Goal: Task Accomplishment & Management: Use online tool/utility

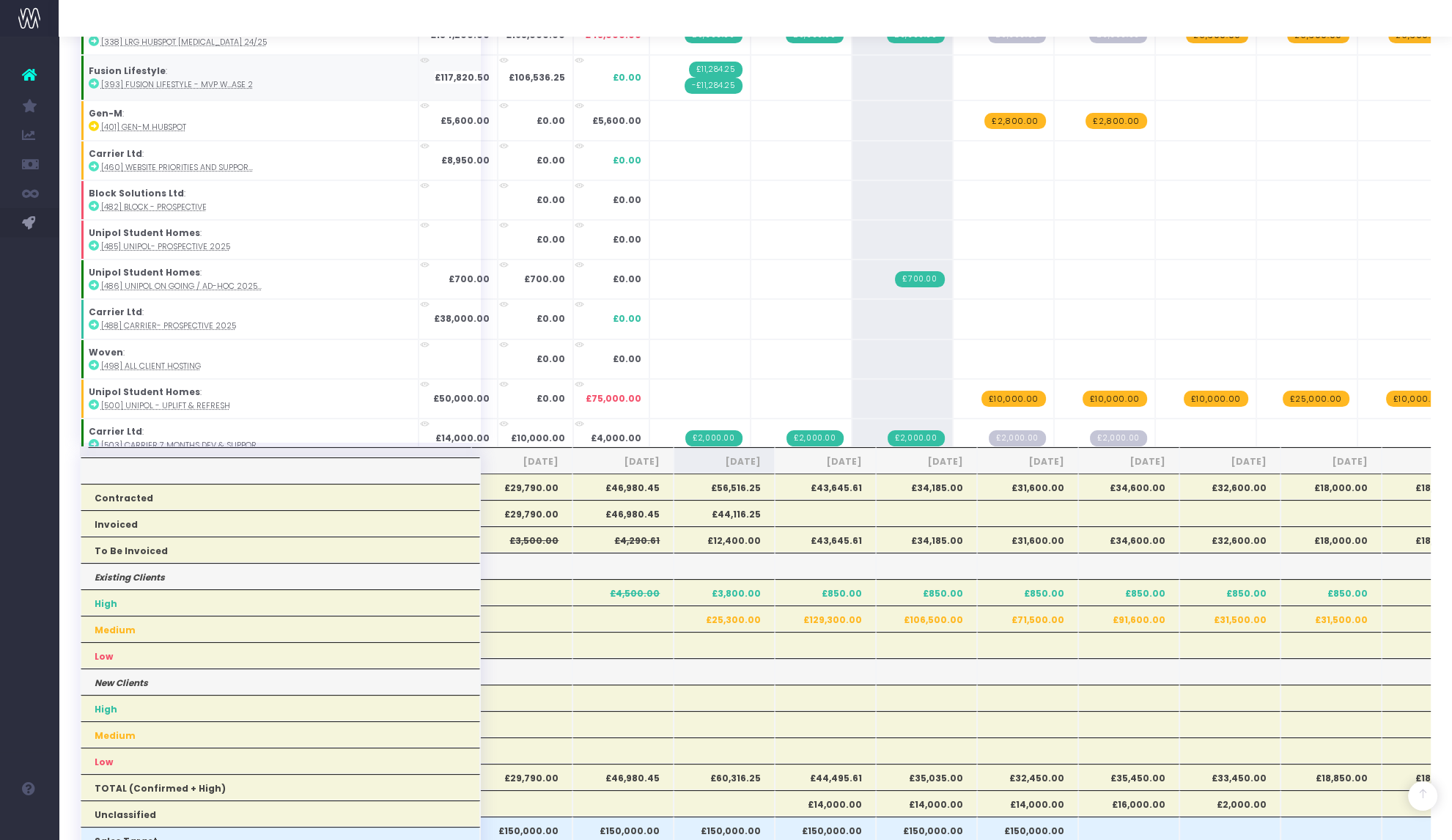
scroll to position [309, 0]
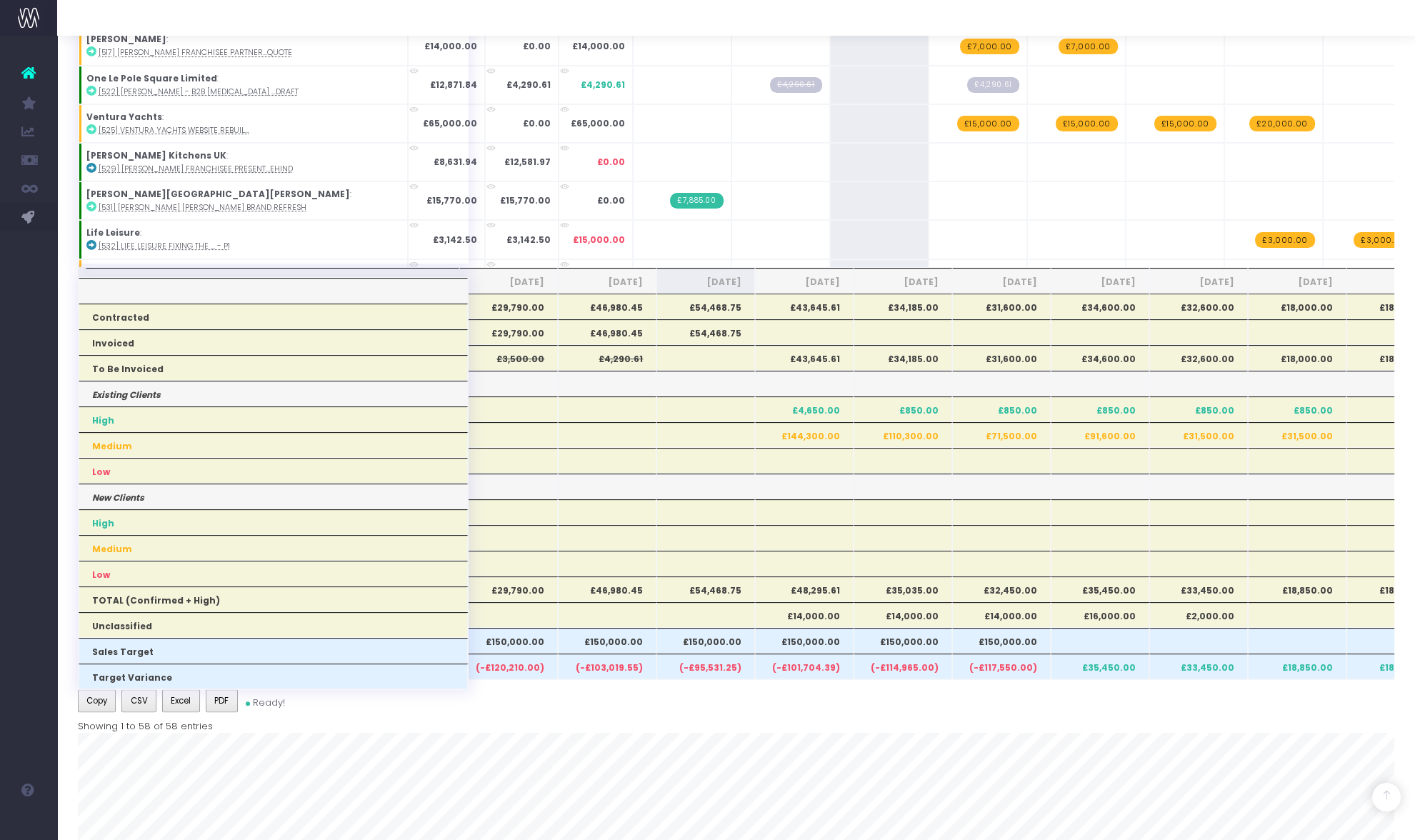
scroll to position [493, 0]
